Goal: Task Accomplishment & Management: Manage account settings

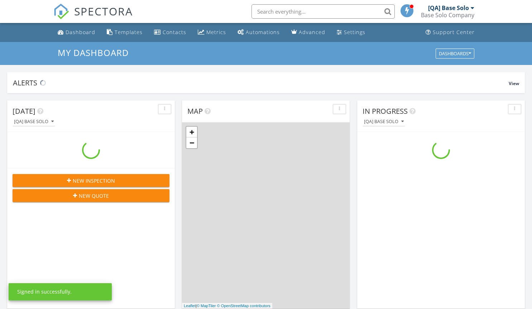
scroll to position [664, 544]
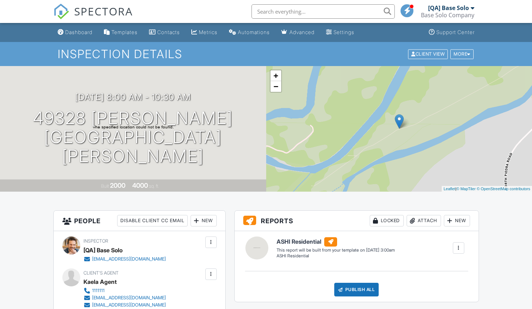
click at [211, 274] on div at bounding box center [211, 273] width 7 height 7
click at [170, 295] on li "Edit" at bounding box center [173, 296] width 80 height 18
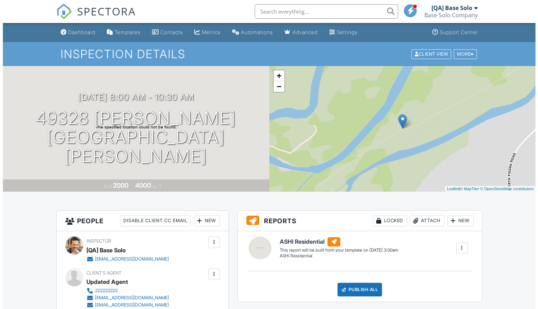
scroll to position [41, 0]
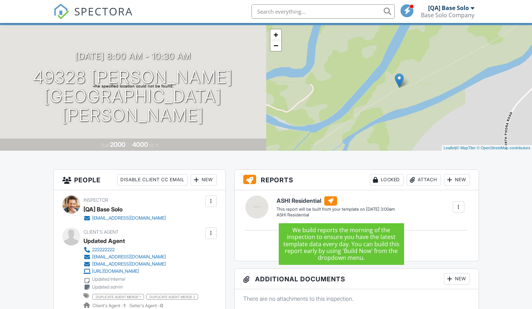
click at [211, 233] on div at bounding box center [211, 232] width 7 height 7
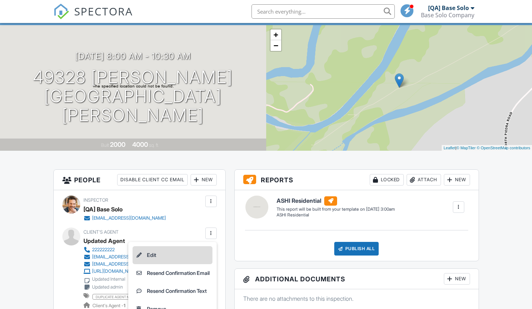
click at [170, 255] on li "Edit" at bounding box center [173, 255] width 80 height 18
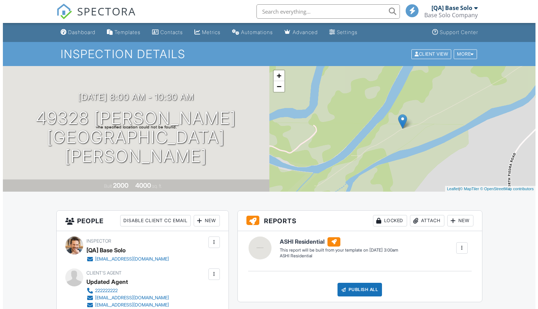
scroll to position [41, 0]
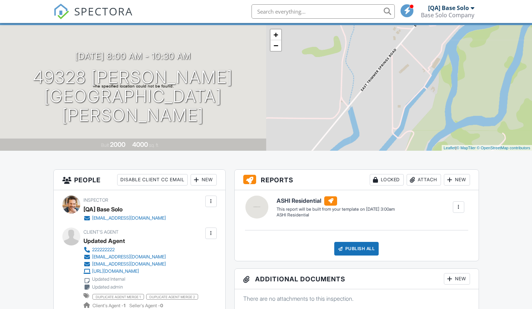
click at [211, 233] on div at bounding box center [211, 232] width 7 height 7
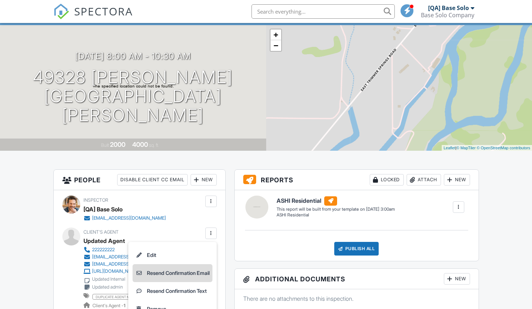
click at [170, 272] on li "Resend Confirmation Email" at bounding box center [173, 273] width 80 height 18
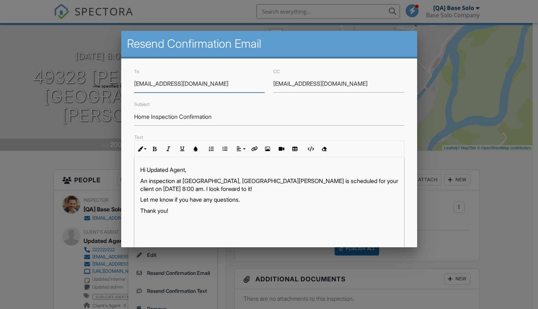
click at [335, 84] on input "[EMAIL_ADDRESS][DOMAIN_NAME]" at bounding box center [338, 84] width 131 height 18
click at [335, 84] on input "updated@email.com" at bounding box center [338, 84] width 131 height 18
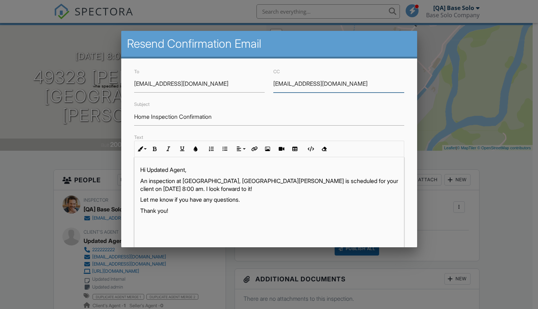
click at [335, 84] on input "updated@email.com" at bounding box center [338, 84] width 131 height 18
click at [266, 117] on input "Home Inspection Confirmation" at bounding box center [269, 117] width 270 height 18
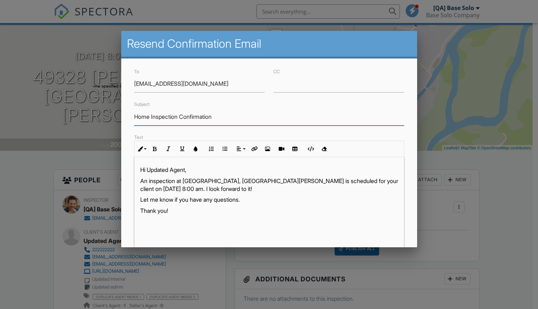
click at [266, 117] on input "Home Inspection Confirmation" at bounding box center [269, 117] width 270 height 18
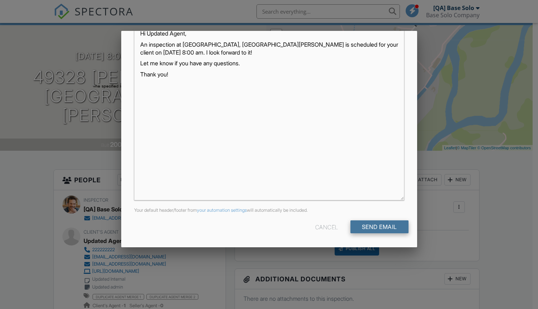
click at [373, 227] on input "Send Email" at bounding box center [379, 226] width 58 height 13
type input "Resend Confirmation Client's Agent"
click at [373, 227] on input "Send Email" at bounding box center [379, 226] width 58 height 13
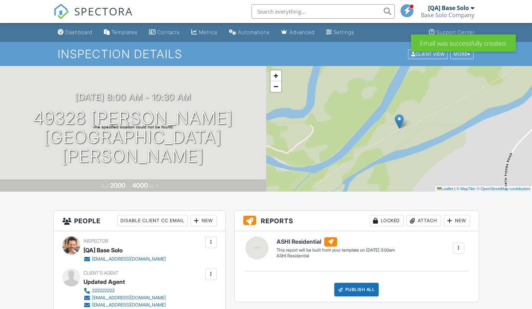
click at [211, 274] on div at bounding box center [211, 273] width 7 height 7
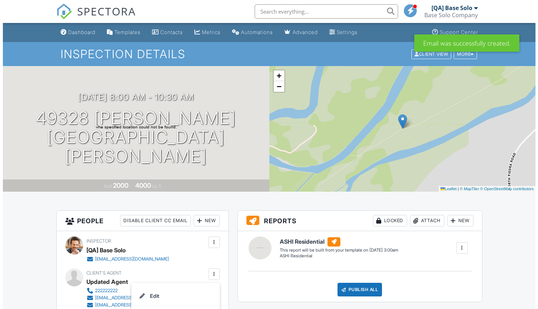
scroll to position [195, 0]
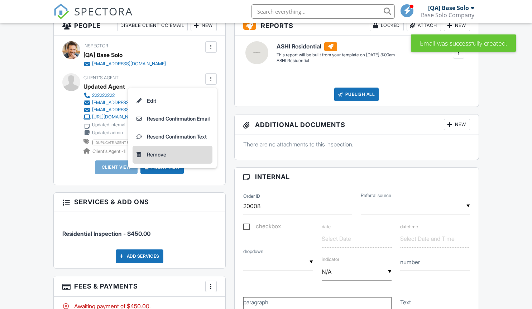
click at [170, 154] on li "Remove" at bounding box center [173, 155] width 80 height 18
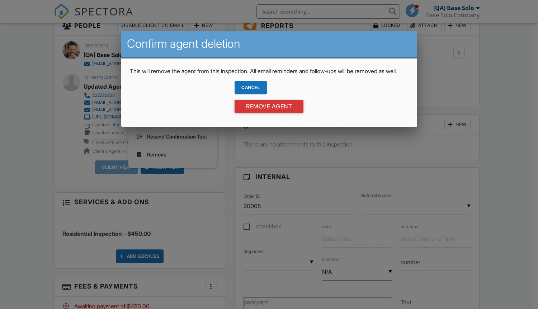
click at [250, 94] on div "Cancel" at bounding box center [250, 88] width 32 height 14
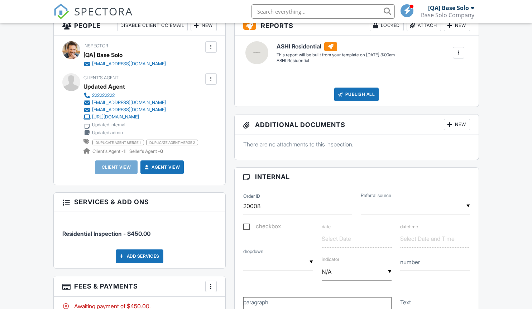
click at [211, 79] on div at bounding box center [211, 78] width 7 height 7
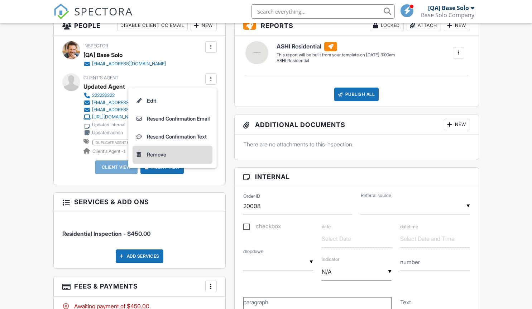
click at [170, 154] on li "Remove" at bounding box center [173, 155] width 80 height 18
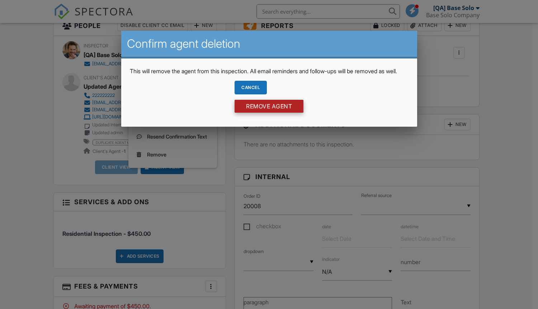
click at [269, 113] on input "Remove Agent" at bounding box center [268, 106] width 69 height 13
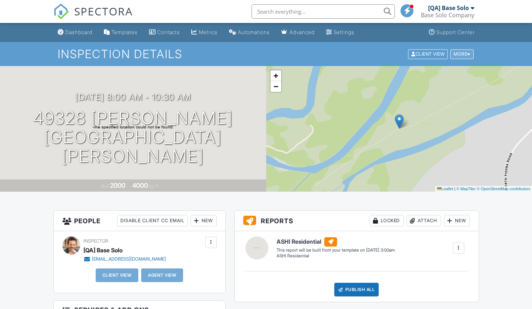
click at [461, 54] on div "More" at bounding box center [462, 54] width 23 height 10
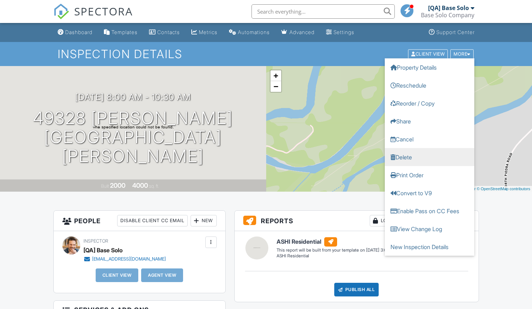
click at [430, 157] on link "Delete" at bounding box center [430, 157] width 90 height 18
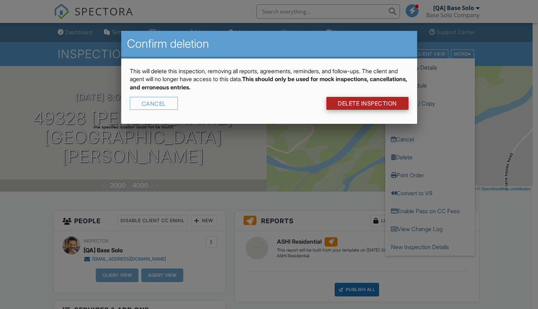
click at [366, 103] on link "DELETE Inspection" at bounding box center [367, 103] width 82 height 13
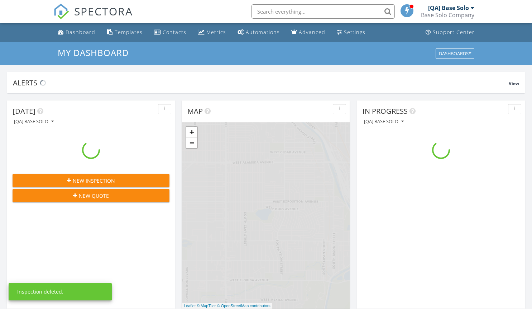
scroll to position [664, 544]
